Goal: Information Seeking & Learning: Learn about a topic

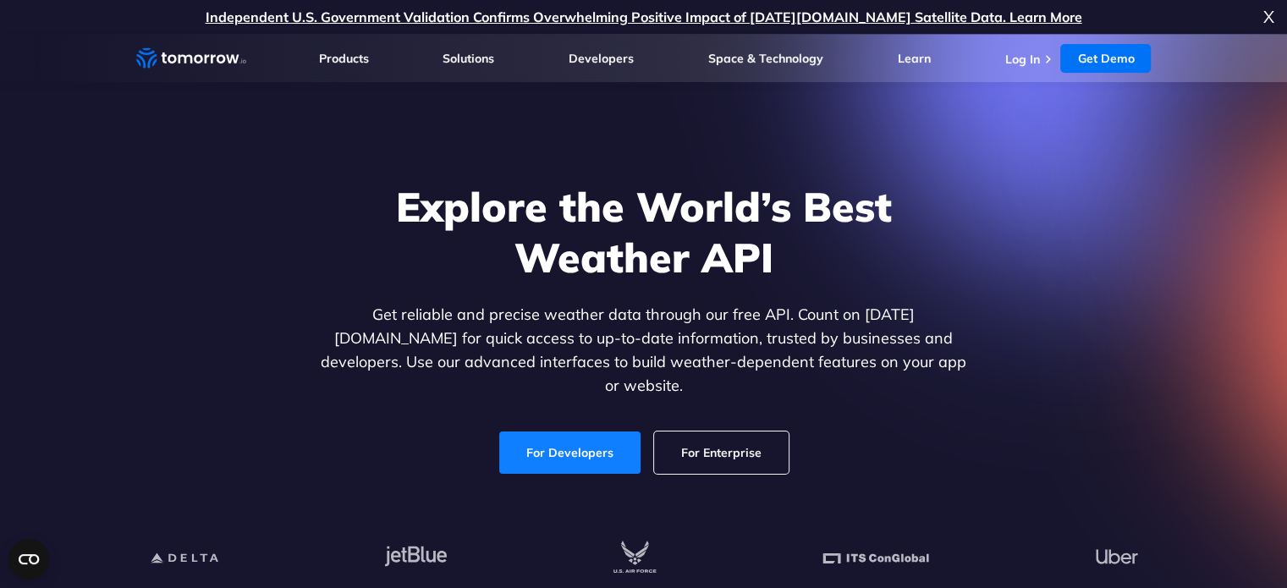
click at [599, 432] on link "For Developers" at bounding box center [569, 453] width 141 height 42
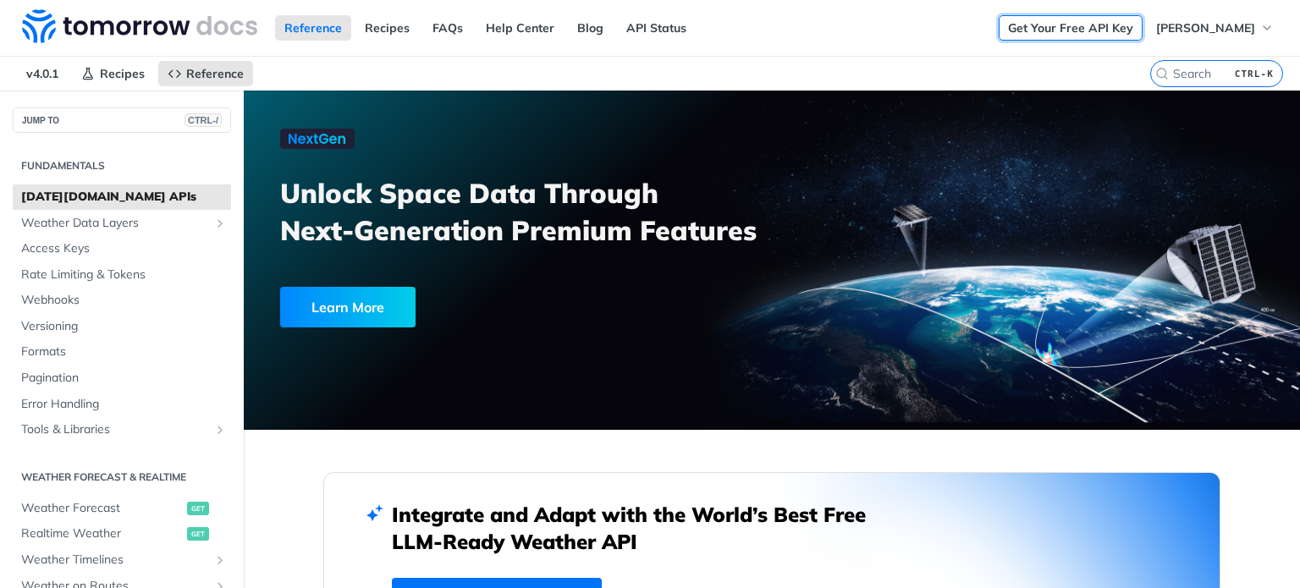
click at [1101, 24] on link "Get Your Free API Key" at bounding box center [1070, 27] width 144 height 25
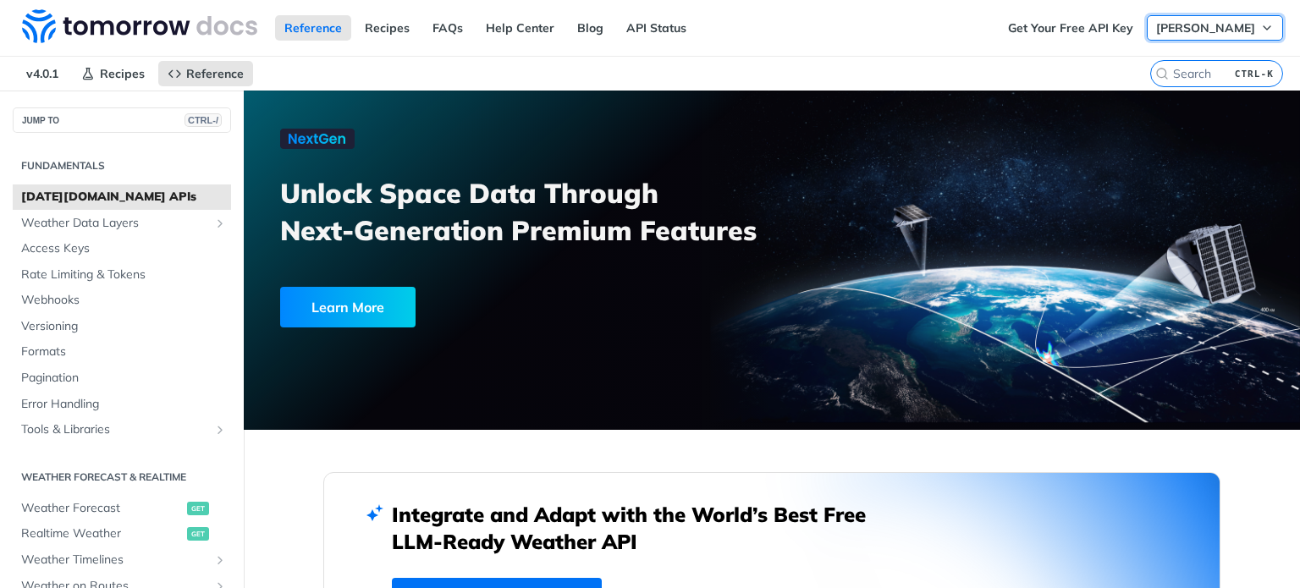
click at [1240, 29] on span "[PERSON_NAME]" at bounding box center [1205, 27] width 99 height 15
click at [615, 66] on nav "v4.0.1 Recipes Reference" at bounding box center [575, 74] width 1150 height 34
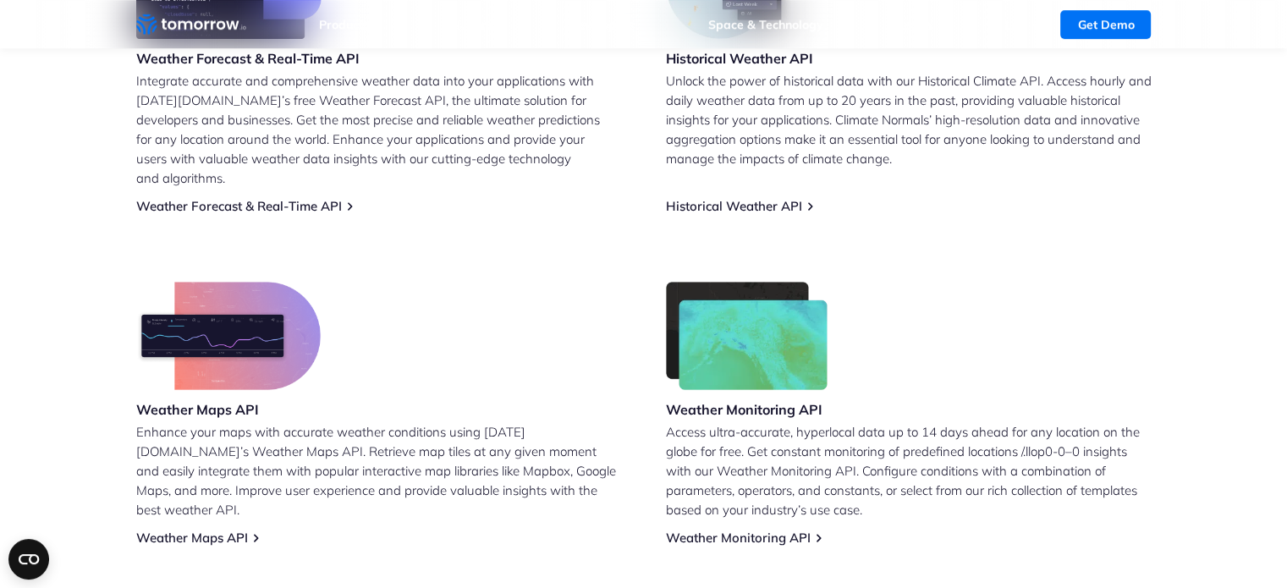
scroll to position [423, 0]
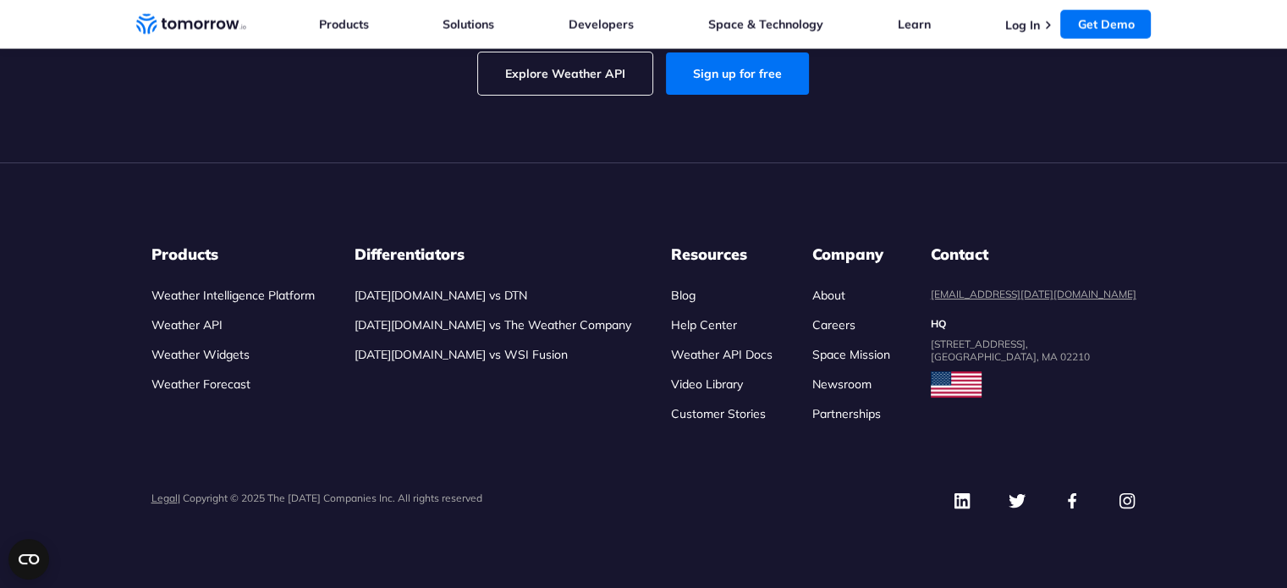
scroll to position [4654, 0]
click at [575, 95] on link "Explore Weather API" at bounding box center [565, 73] width 174 height 42
